Goal: Information Seeking & Learning: Learn about a topic

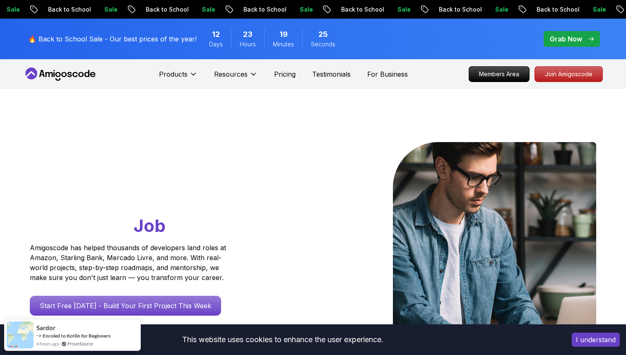
click at [578, 43] on p "Grab Now" at bounding box center [566, 39] width 32 height 10
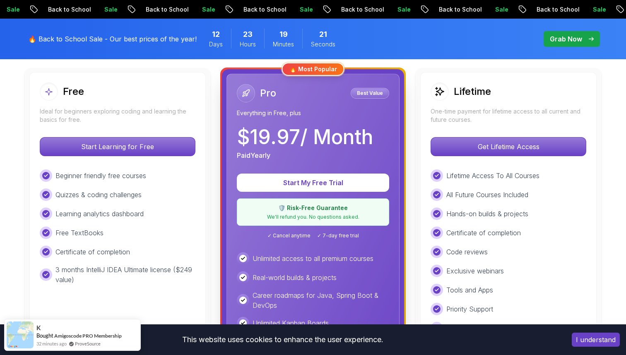
scroll to position [233, 0]
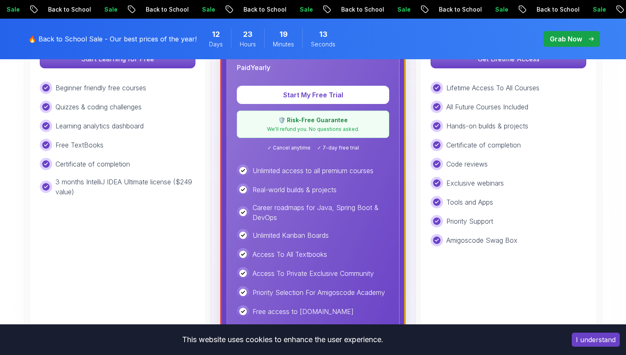
scroll to position [320, 0]
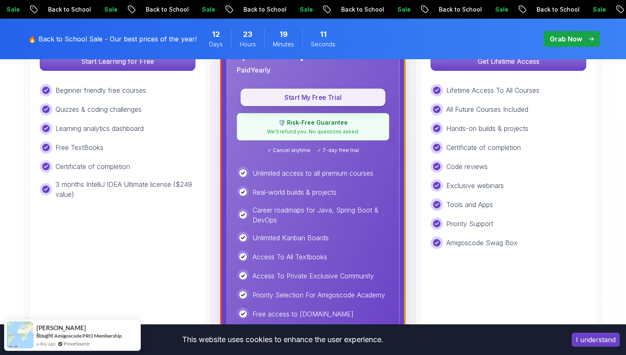
click at [316, 94] on p "Start My Free Trial" at bounding box center [313, 98] width 126 height 10
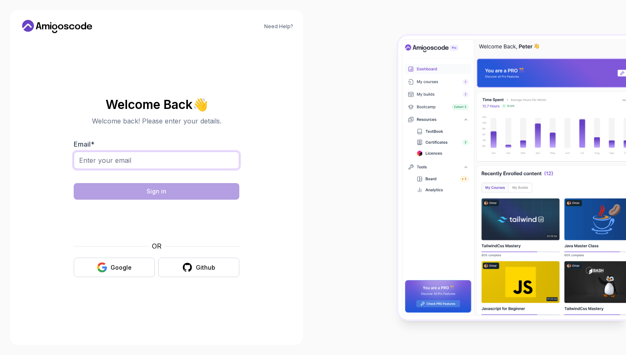
click at [180, 158] on input "Email *" at bounding box center [157, 160] width 166 height 17
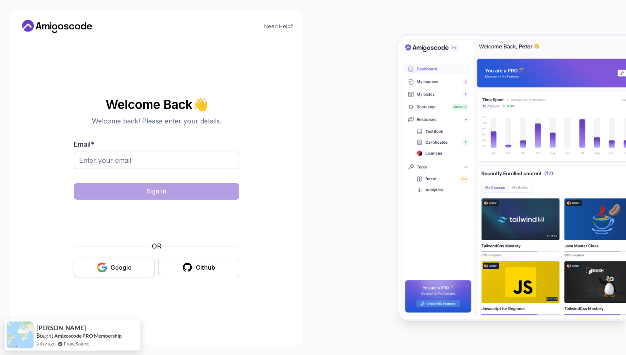
click at [123, 260] on button "Google" at bounding box center [114, 266] width 81 height 19
click at [123, 265] on div "Google" at bounding box center [121, 267] width 21 height 8
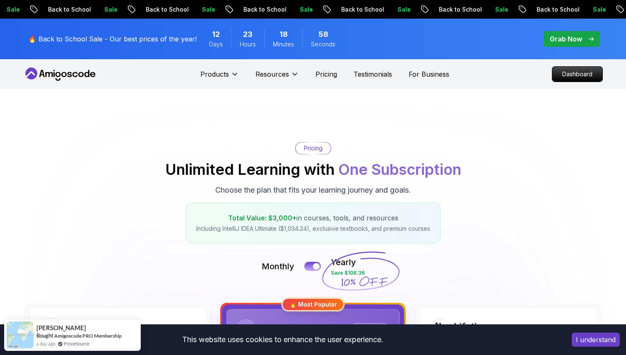
click at [601, 340] on button "I understand" at bounding box center [596, 339] width 48 height 14
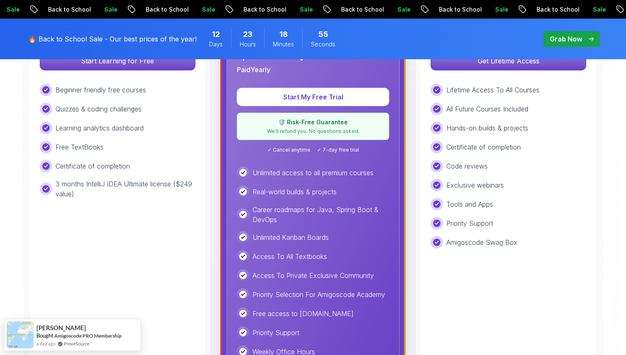
scroll to position [302, 0]
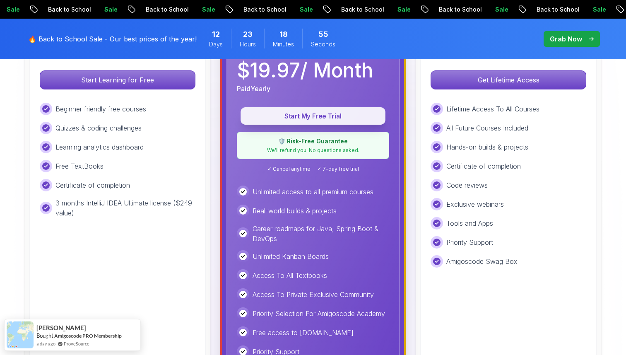
click at [346, 119] on p "Start My Free Trial" at bounding box center [313, 116] width 126 height 10
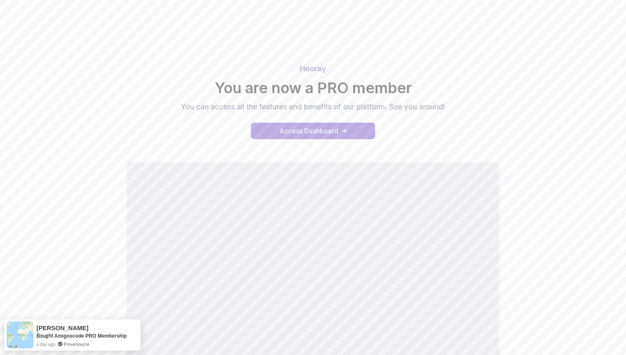
scroll to position [70, 0]
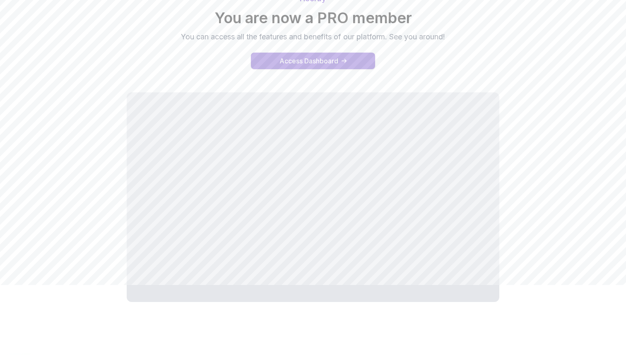
click at [322, 60] on div "Access Dashboard" at bounding box center [308, 61] width 59 height 10
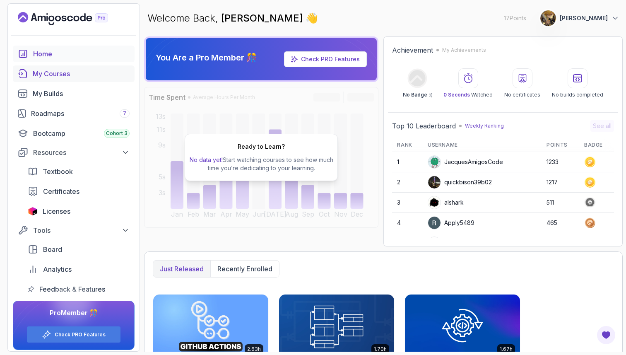
click at [79, 79] on link "My Courses" at bounding box center [74, 73] width 122 height 17
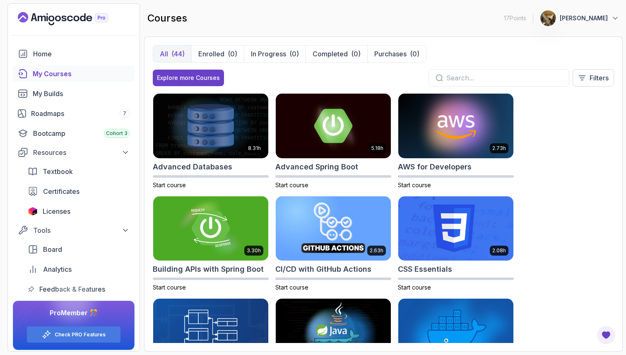
click at [71, 124] on div "Home My Courses My Builds Roadmaps 7 Bootcamp Cohort 3 Resources Textbook Certi…" at bounding box center [74, 172] width 122 height 252
click at [72, 110] on div "Roadmaps 7" at bounding box center [80, 113] width 99 height 10
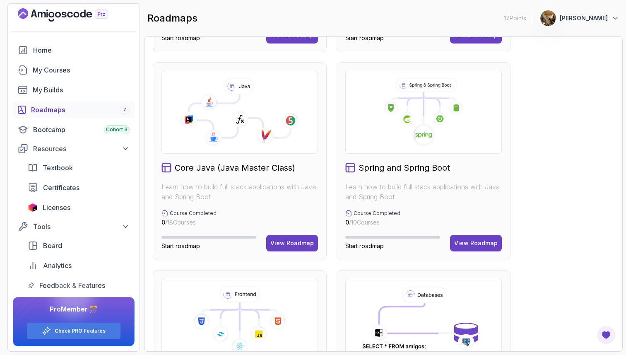
scroll to position [210, 0]
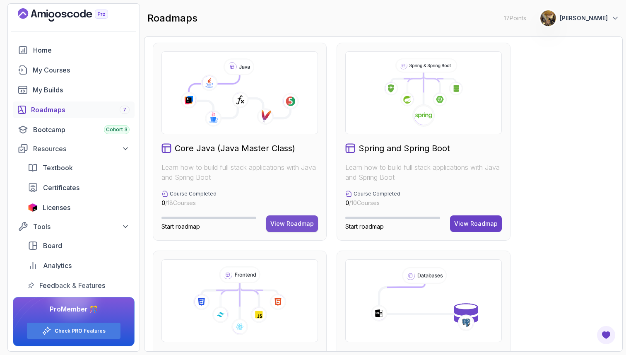
click at [304, 227] on div "View Roadmap" at bounding box center [291, 223] width 43 height 8
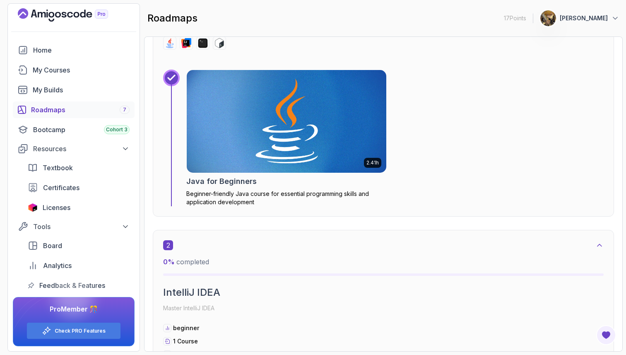
scroll to position [389, 0]
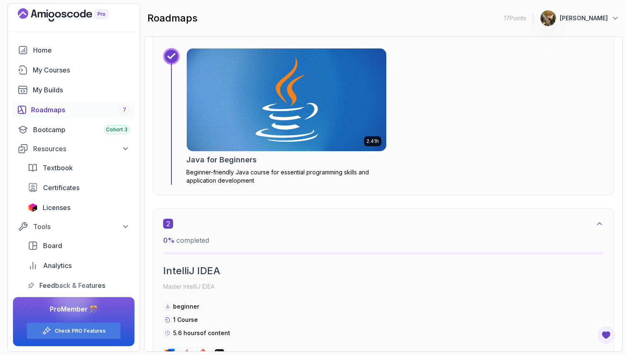
click at [278, 139] on img at bounding box center [286, 100] width 209 height 108
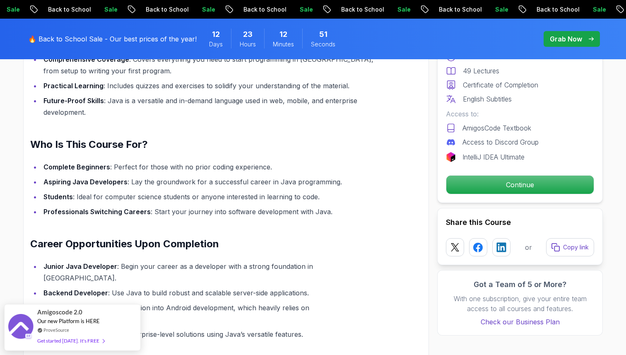
scroll to position [821, 0]
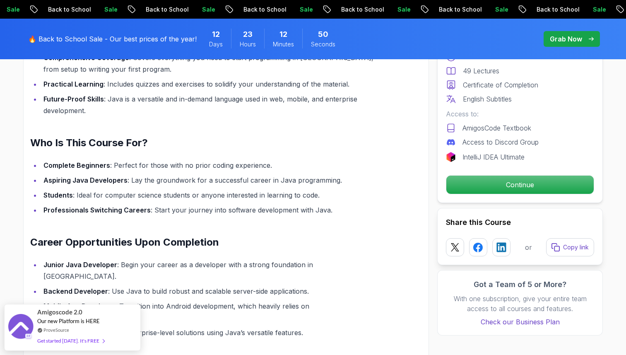
click at [173, 205] on li "Professionals Switching Careers : Start your journey into software development …" at bounding box center [212, 210] width 342 height 12
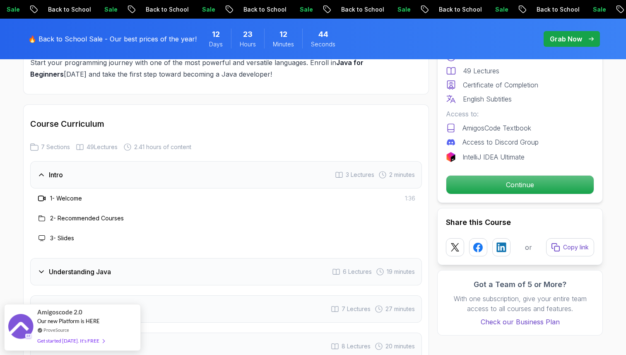
scroll to position [1147, 0]
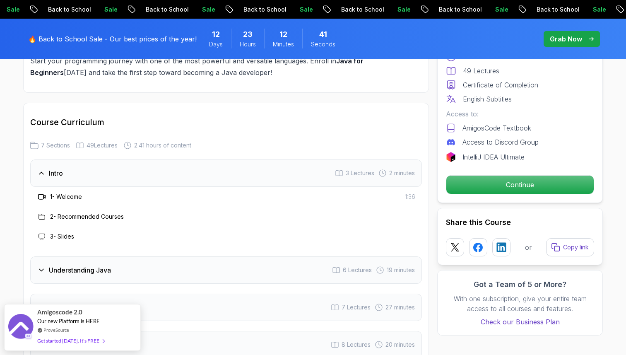
click at [109, 212] on h3 "2 - Recommended Courses" at bounding box center [87, 216] width 74 height 8
click at [61, 232] on h3 "3 - Slides" at bounding box center [62, 236] width 24 height 8
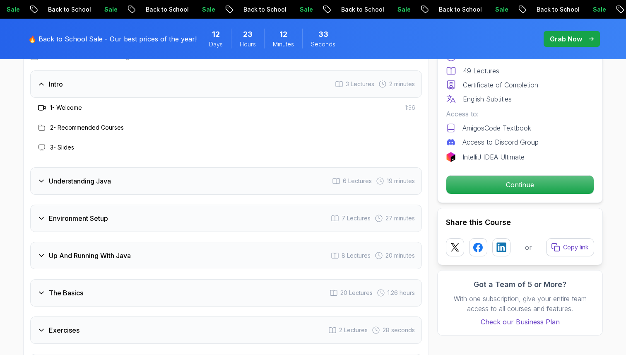
scroll to position [1237, 0]
click at [82, 176] on h3 "Understanding Java" at bounding box center [80, 181] width 62 height 10
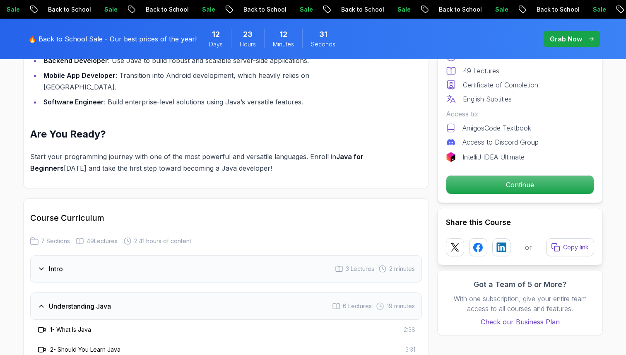
scroll to position [1036, 0]
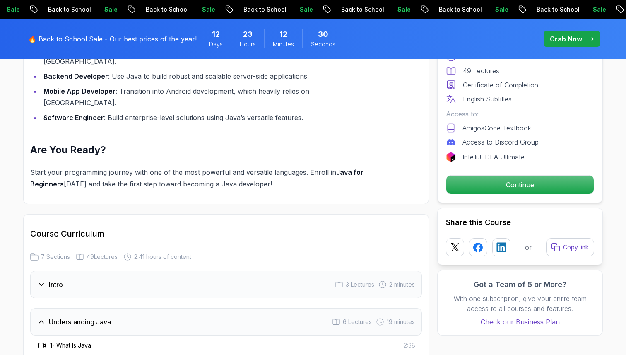
click at [75, 271] on div "Intro 3 Lectures 2 minutes" at bounding box center [226, 284] width 392 height 27
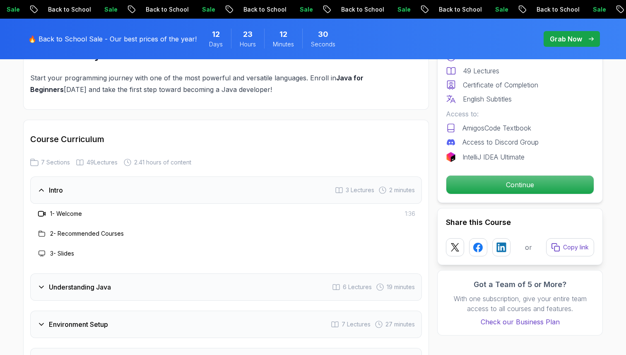
scroll to position [1133, 0]
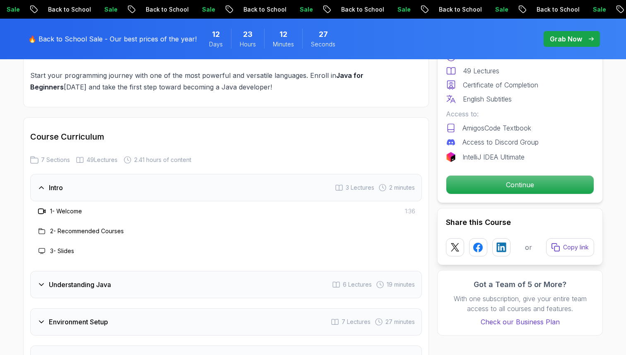
click at [354, 183] on span "3 Lectures" at bounding box center [360, 187] width 29 height 8
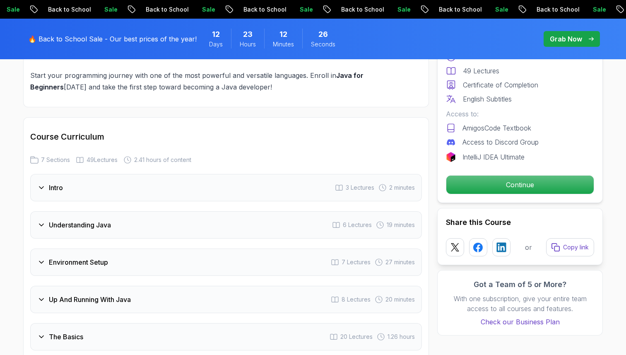
click at [354, 183] on span "3 Lectures" at bounding box center [360, 187] width 29 height 8
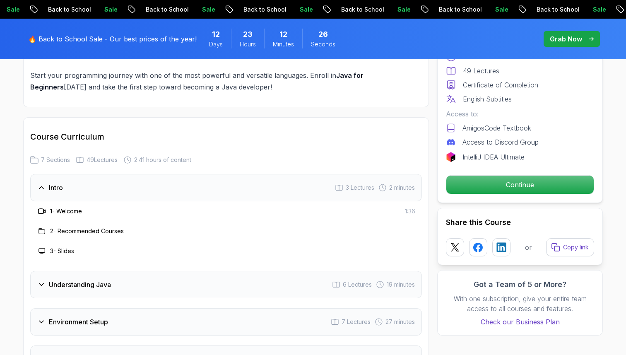
click at [397, 174] on div "Intro 3 Lectures 2 minutes" at bounding box center [226, 187] width 392 height 27
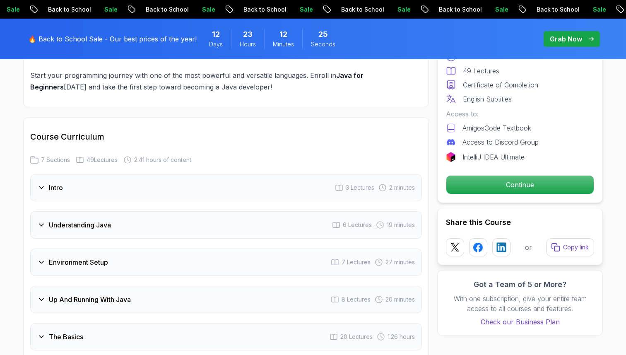
click at [397, 174] on div "Intro 3 Lectures 2 minutes" at bounding box center [226, 187] width 392 height 27
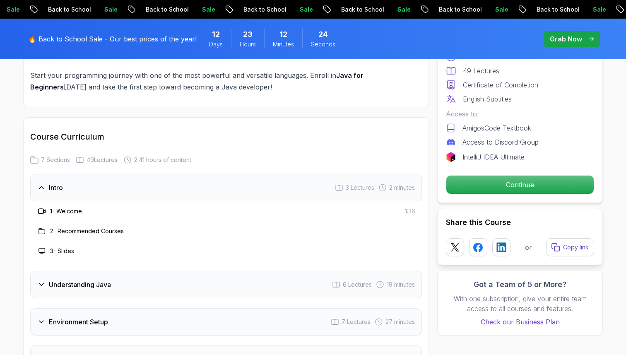
click at [91, 227] on h3 "2 - Recommended Courses" at bounding box center [87, 231] width 74 height 8
click at [41, 228] on icon at bounding box center [41, 231] width 7 height 7
click at [42, 207] on icon at bounding box center [42, 211] width 8 height 8
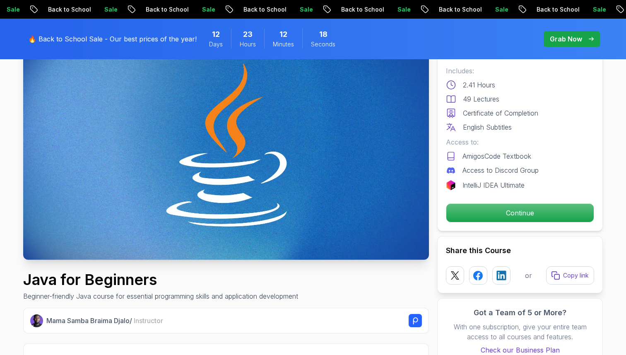
scroll to position [84, 0]
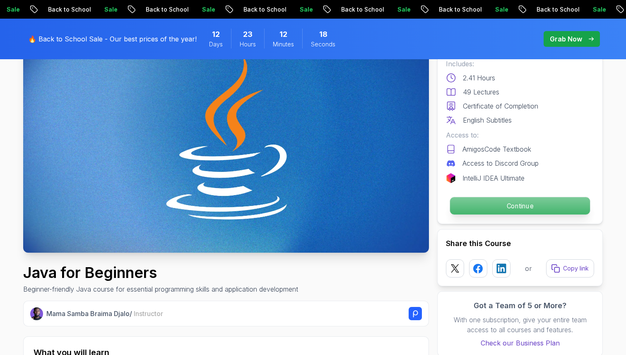
click at [511, 207] on p "Continue" at bounding box center [520, 205] width 140 height 17
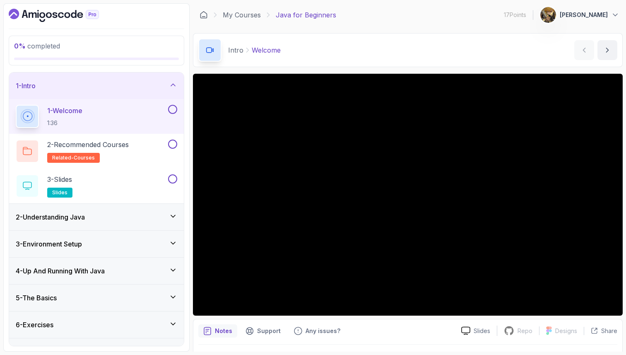
click at [428, 31] on main "My Courses Java for Beginners 17 Points 1 wang chris 1 - Intro 0 % completed In…" at bounding box center [408, 177] width 430 height 348
click at [172, 147] on button at bounding box center [172, 144] width 9 height 9
click at [171, 109] on button at bounding box center [172, 109] width 9 height 9
click at [178, 144] on div "2 - Recommended Courses related-courses" at bounding box center [96, 151] width 175 height 35
click at [104, 142] on p "2 - Recommended Courses" at bounding box center [88, 145] width 82 height 10
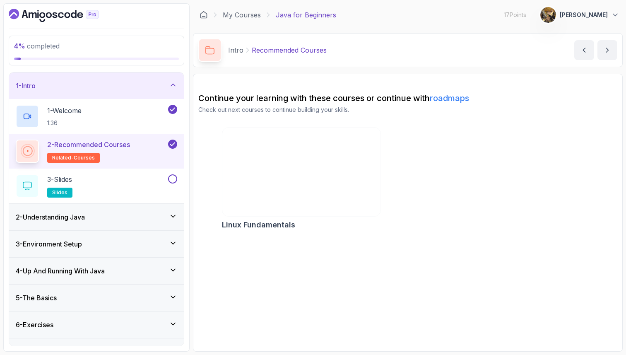
click at [338, 298] on section "Continue your learning with these courses or continue with roadmaps Check out n…" at bounding box center [408, 213] width 430 height 278
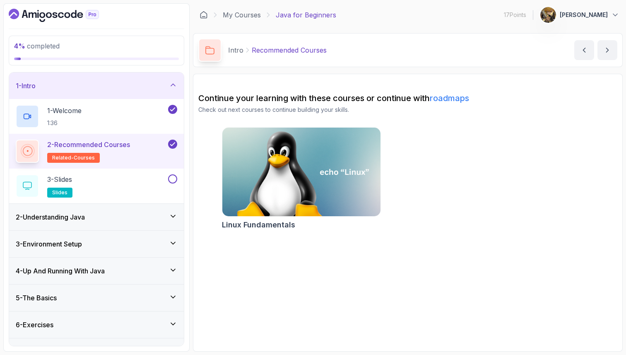
click at [338, 298] on section "Continue your learning with these courses or continue with roadmaps Check out n…" at bounding box center [408, 213] width 430 height 278
click at [156, 185] on div "3 - Slides slides" at bounding box center [91, 185] width 151 height 23
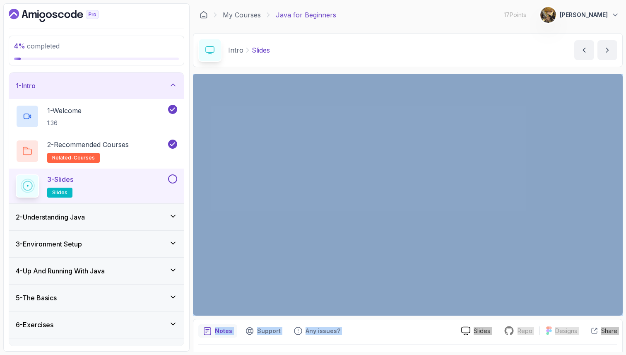
click at [69, 205] on div "2 - Understanding Java" at bounding box center [96, 217] width 175 height 26
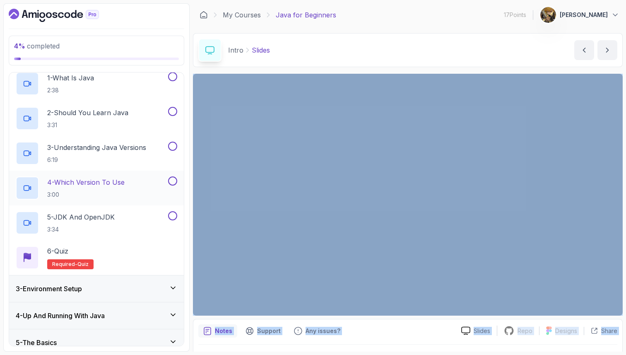
scroll to position [73, 0]
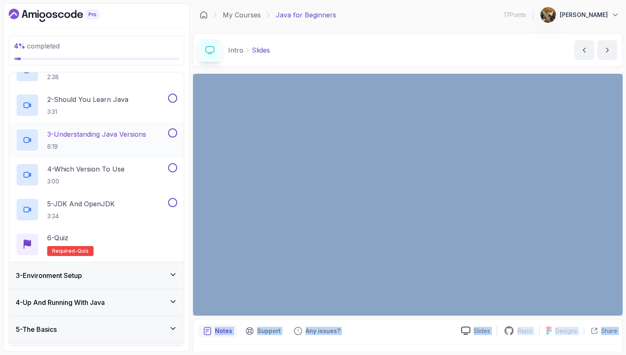
click at [141, 136] on p "3 - Understanding Java Versions" at bounding box center [96, 134] width 99 height 10
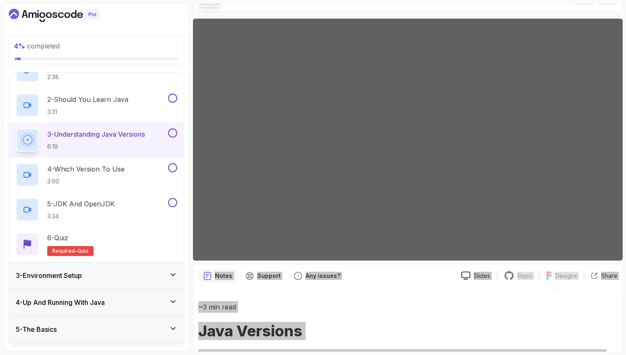
scroll to position [310, 0]
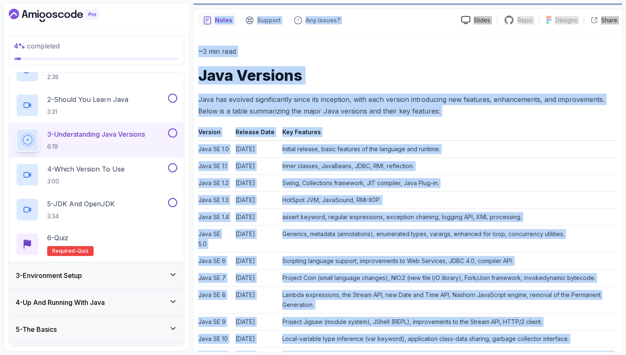
click at [456, 135] on th "Key Features" at bounding box center [448, 134] width 338 height 14
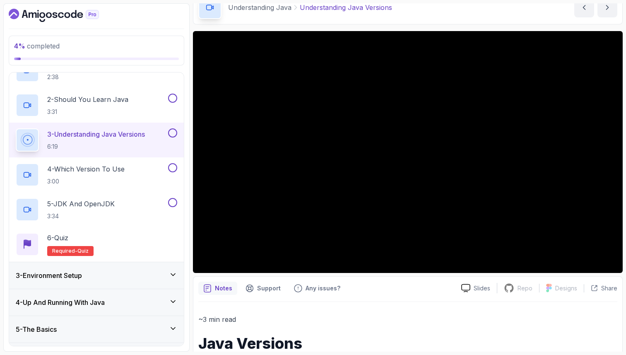
scroll to position [50, 0]
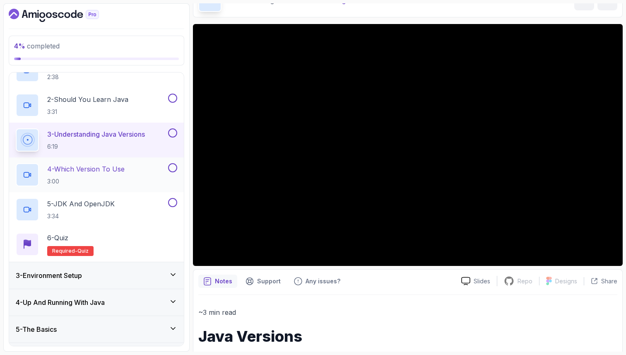
click at [125, 183] on p "3:00" at bounding box center [85, 181] width 77 height 8
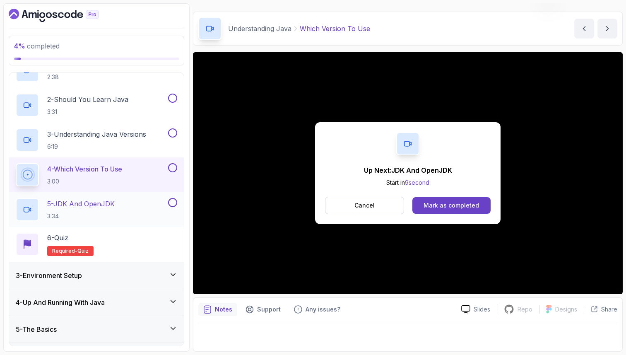
click at [166, 204] on div at bounding box center [171, 202] width 11 height 9
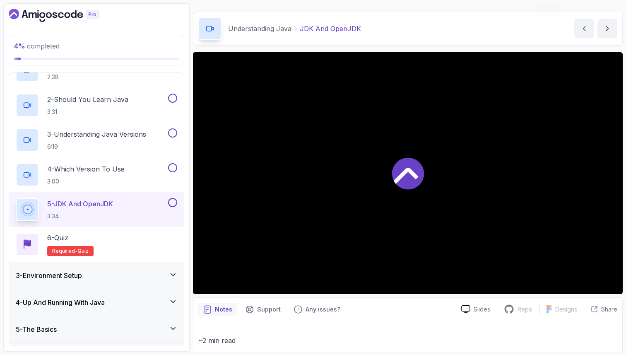
scroll to position [50, 0]
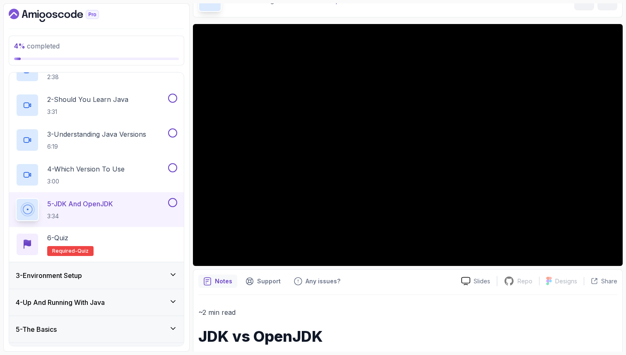
click at [70, 281] on div "3 - Environment Setup" at bounding box center [96, 275] width 175 height 26
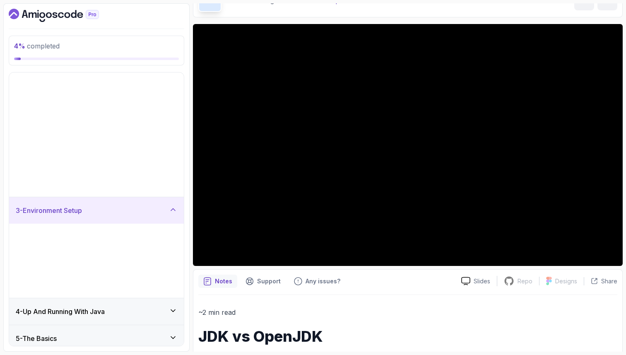
scroll to position [0, 0]
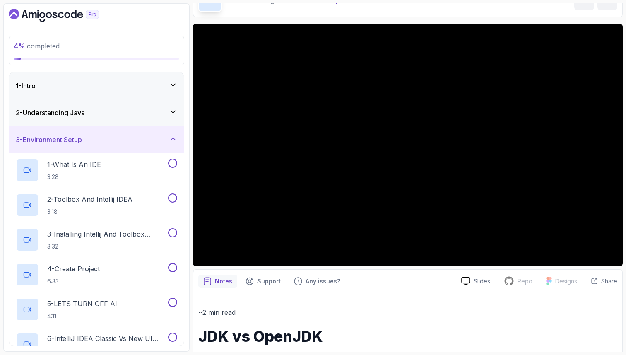
click at [115, 137] on div "3 - Environment Setup" at bounding box center [96, 140] width 161 height 10
